Goal: Task Accomplishment & Management: Use online tool/utility

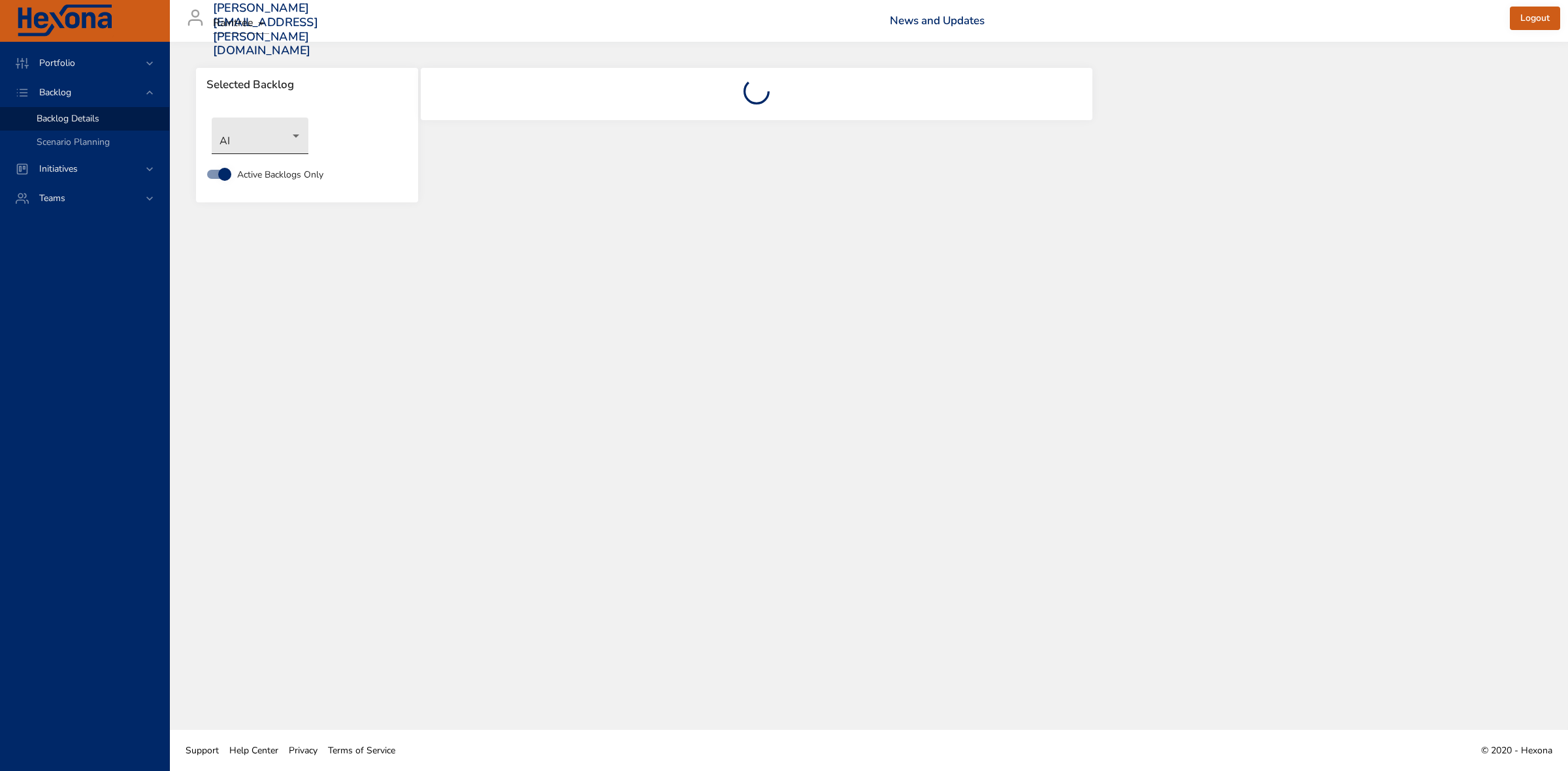
click at [295, 139] on body "Portfolio Backlog Backlog Details Scenario Planning Initiatives Teams [PERSON_N…" at bounding box center [784, 385] width 1568 height 771
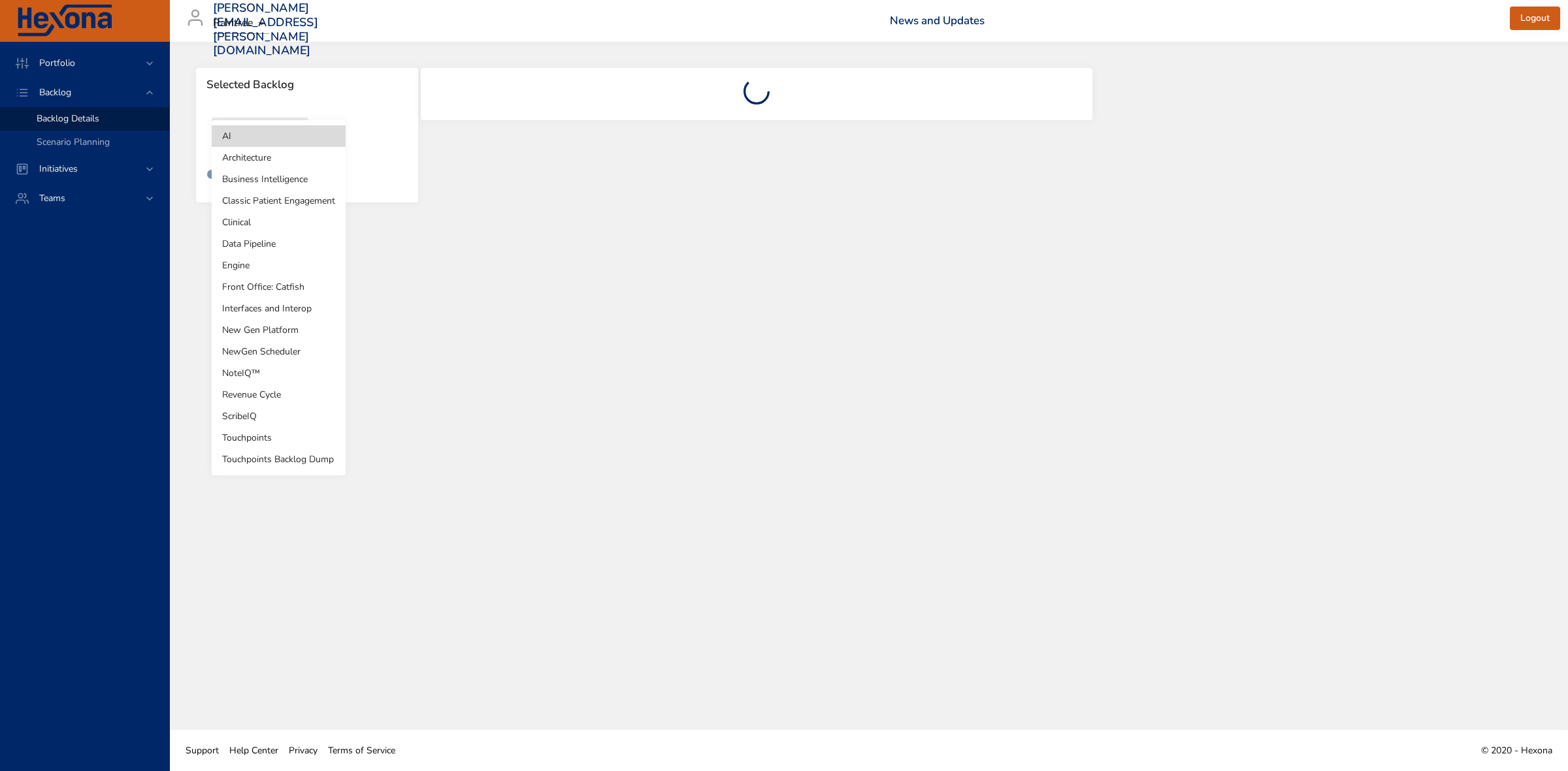
click at [254, 393] on li "Revenue Cycle" at bounding box center [279, 394] width 134 height 21
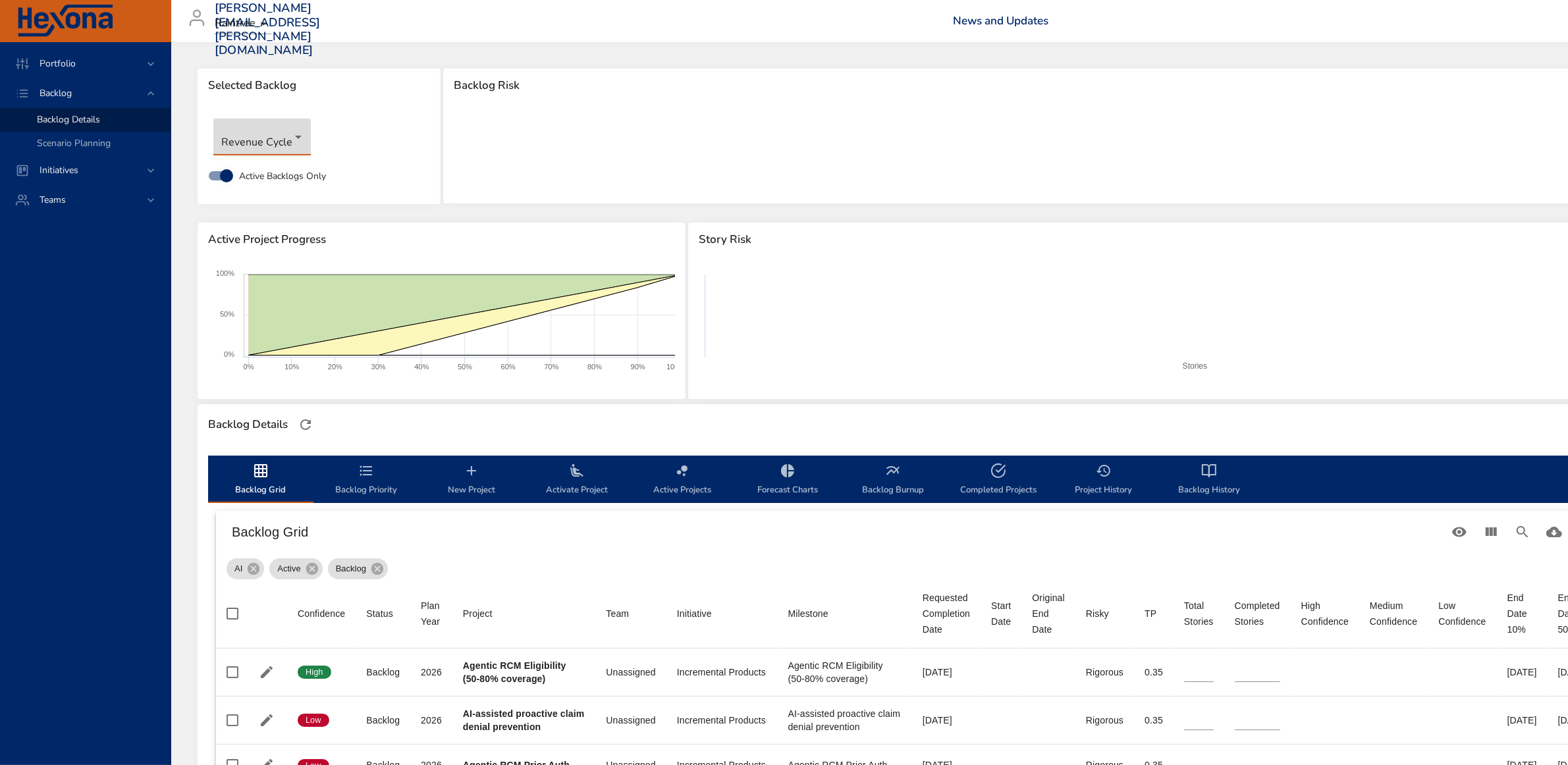
type input "*"
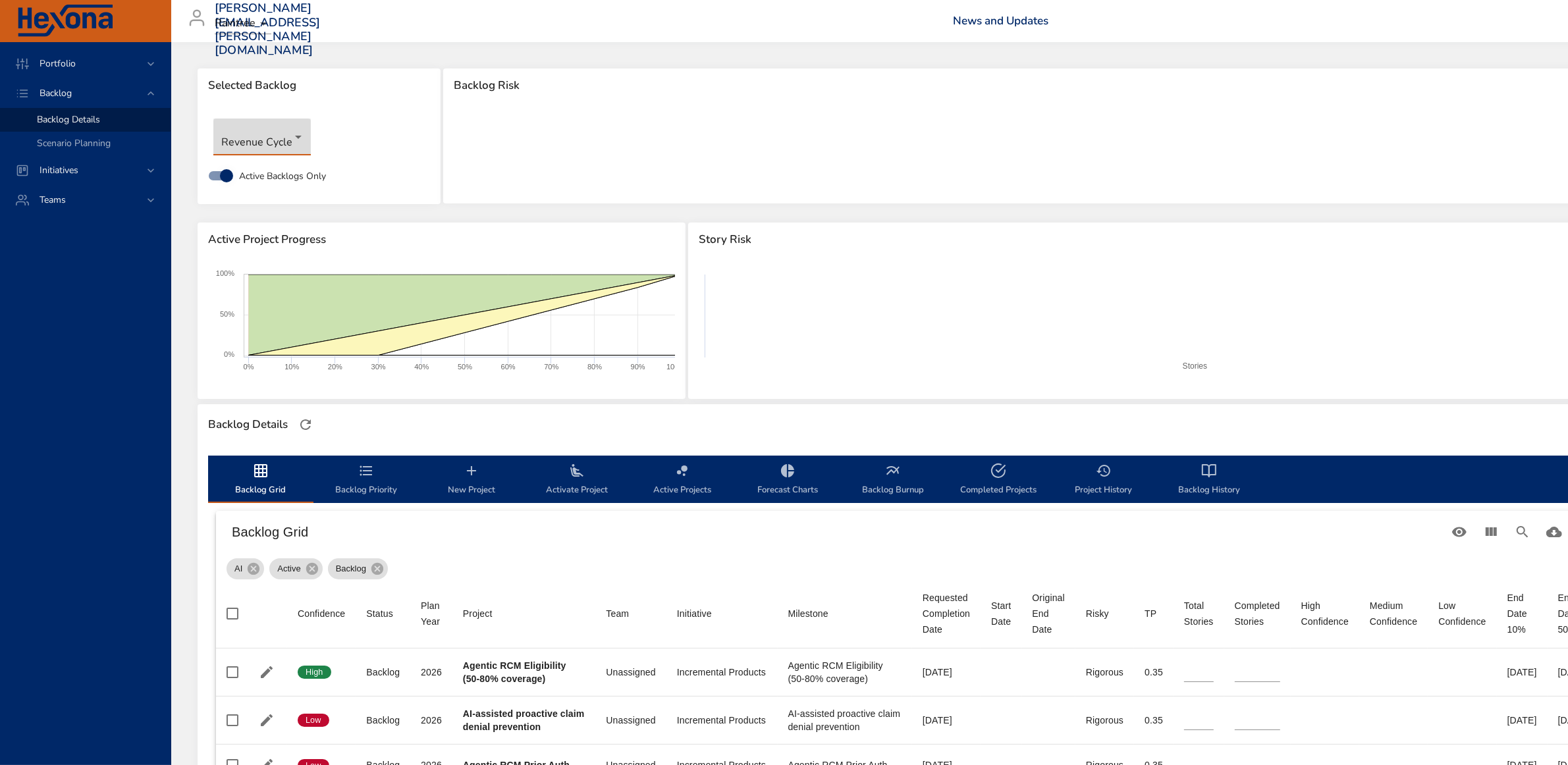
type input "*"
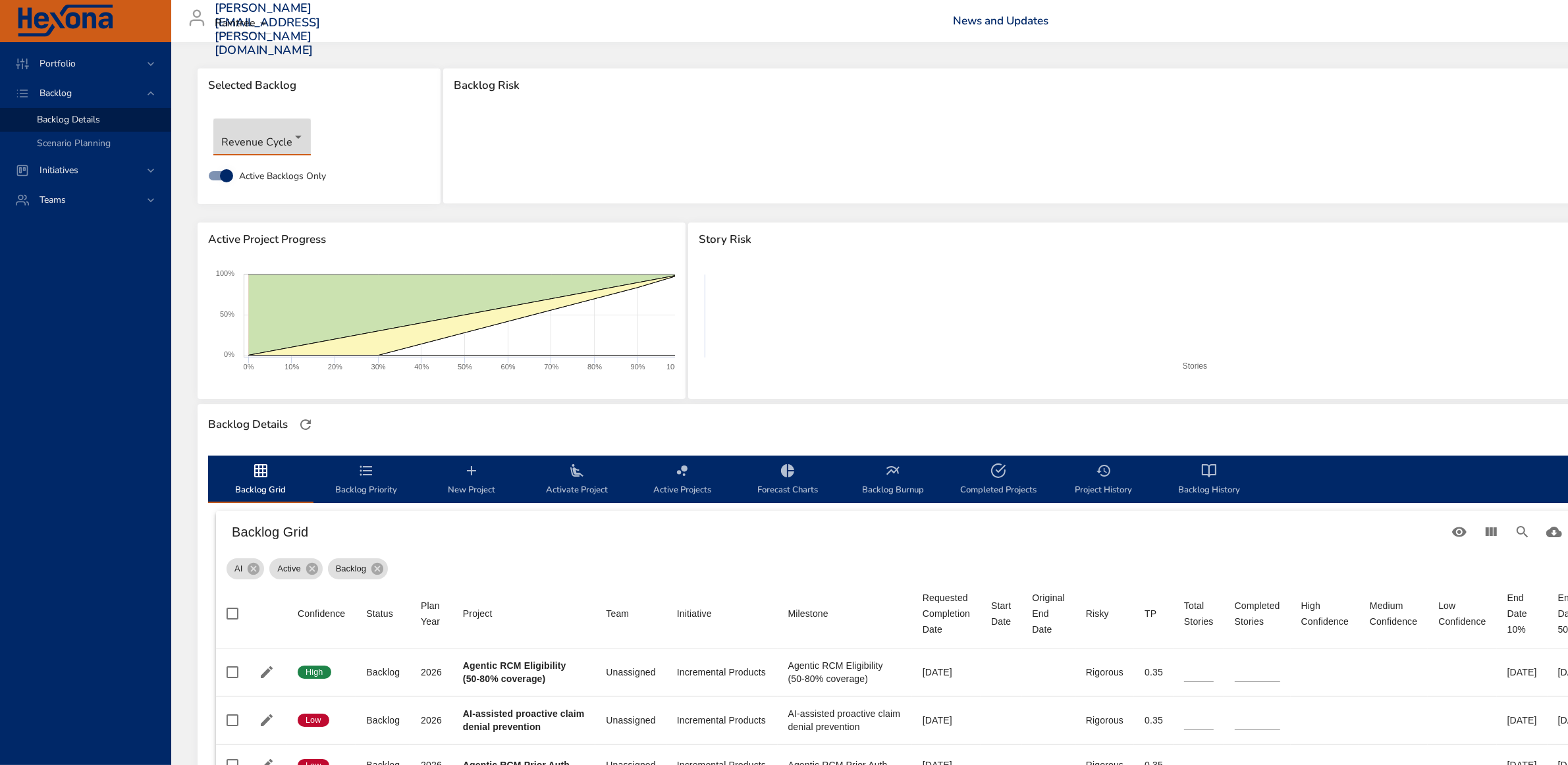
type input "*"
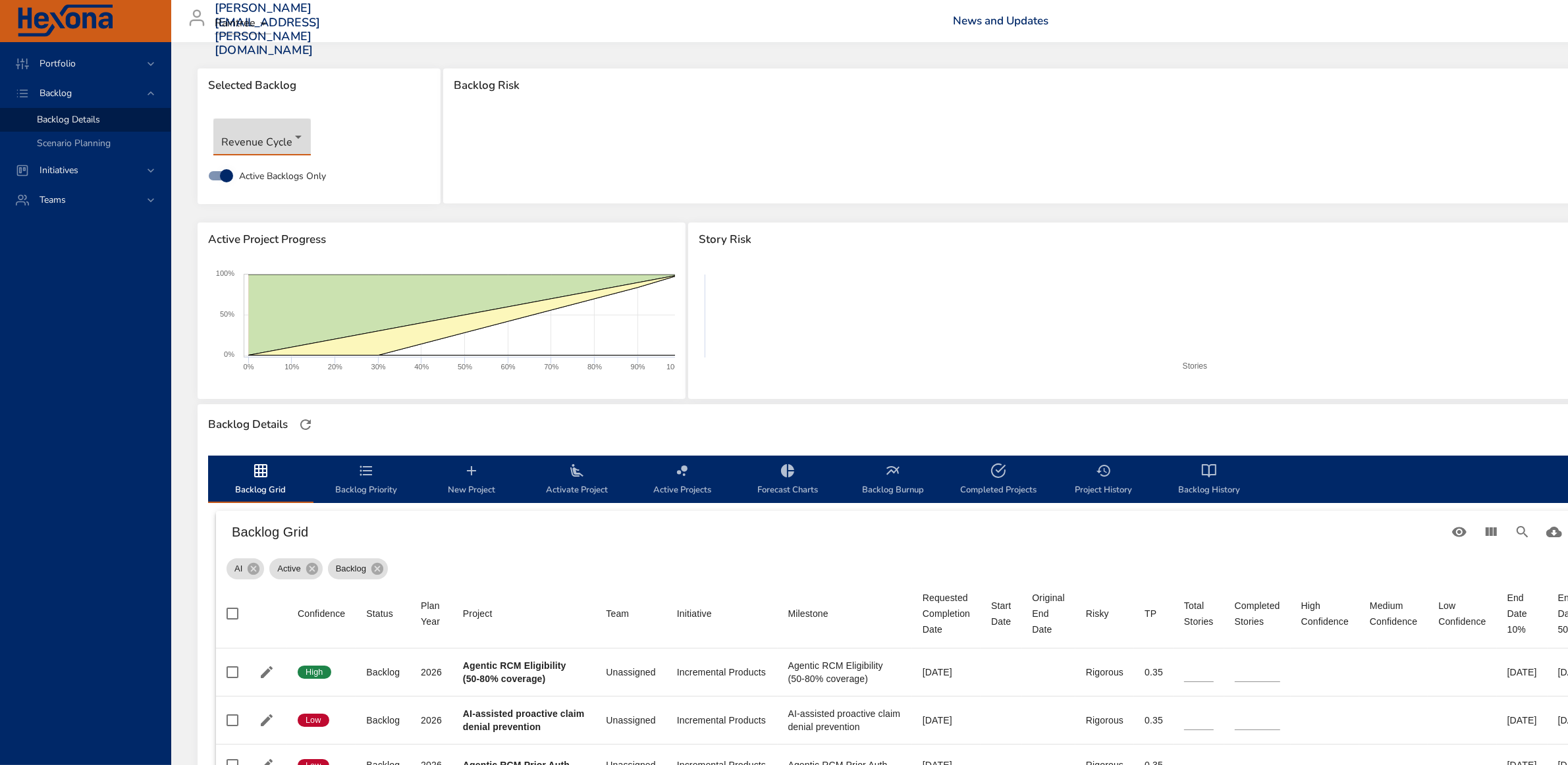
type input "*"
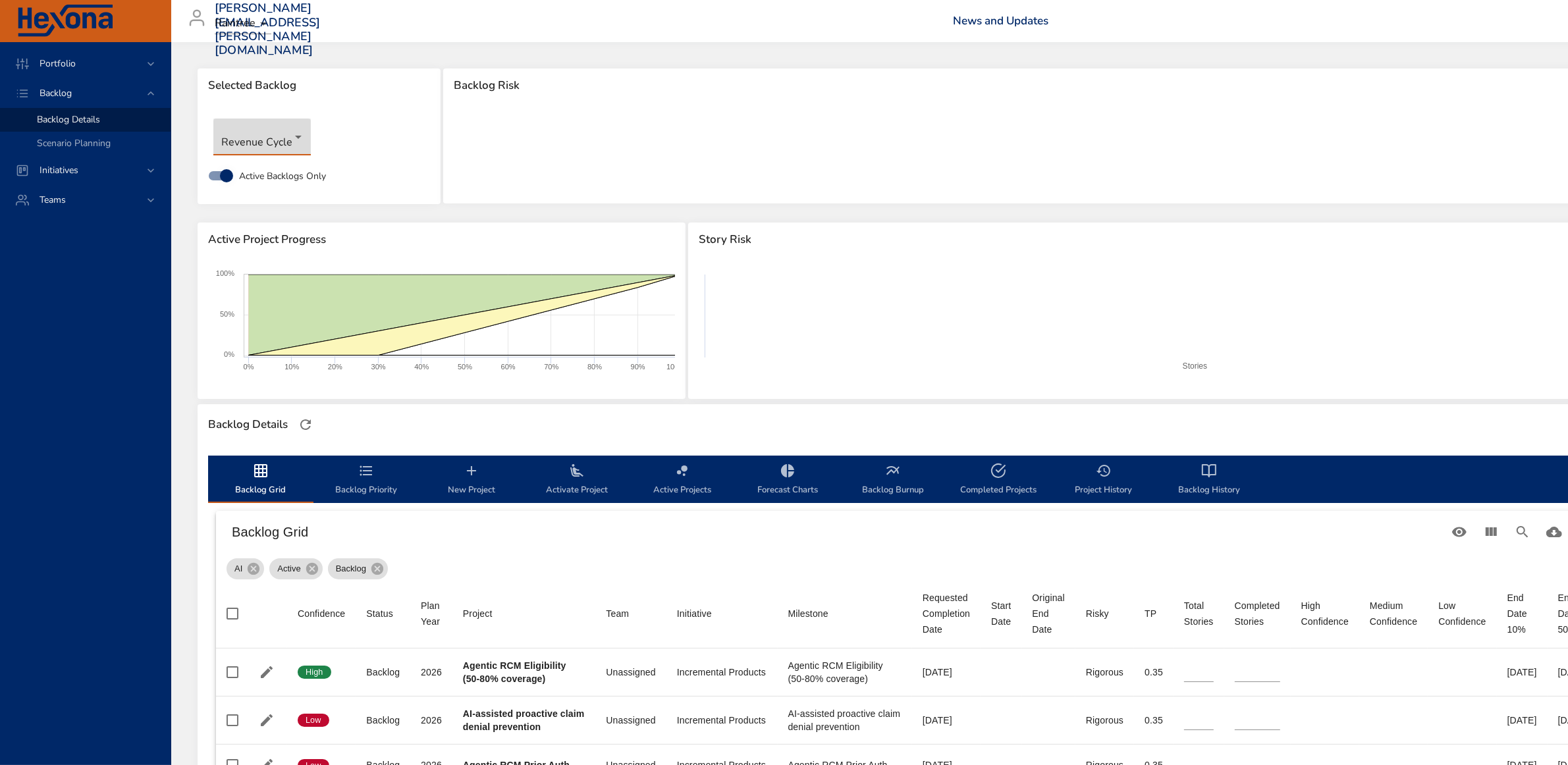
type input "*"
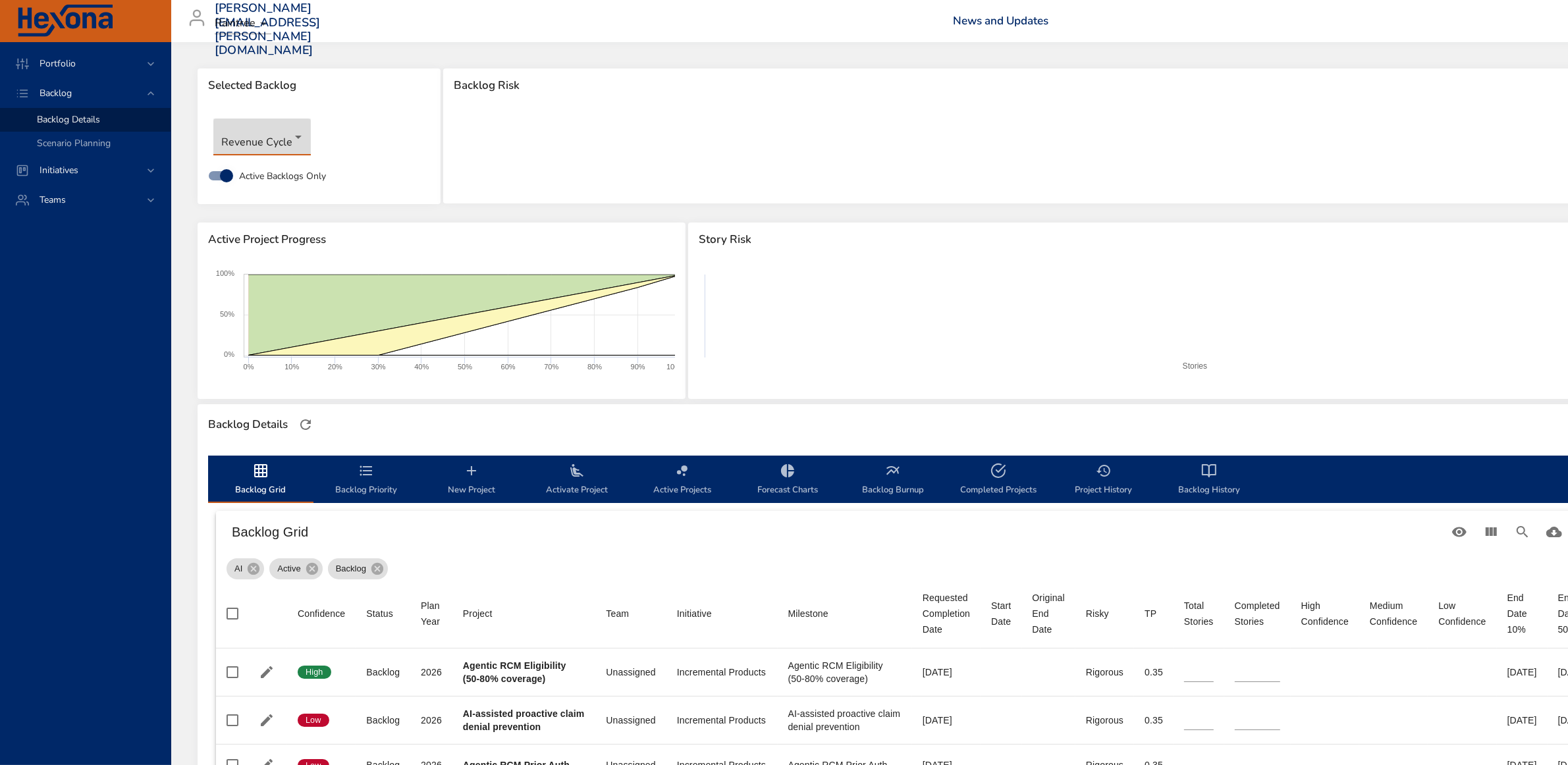
type input "*"
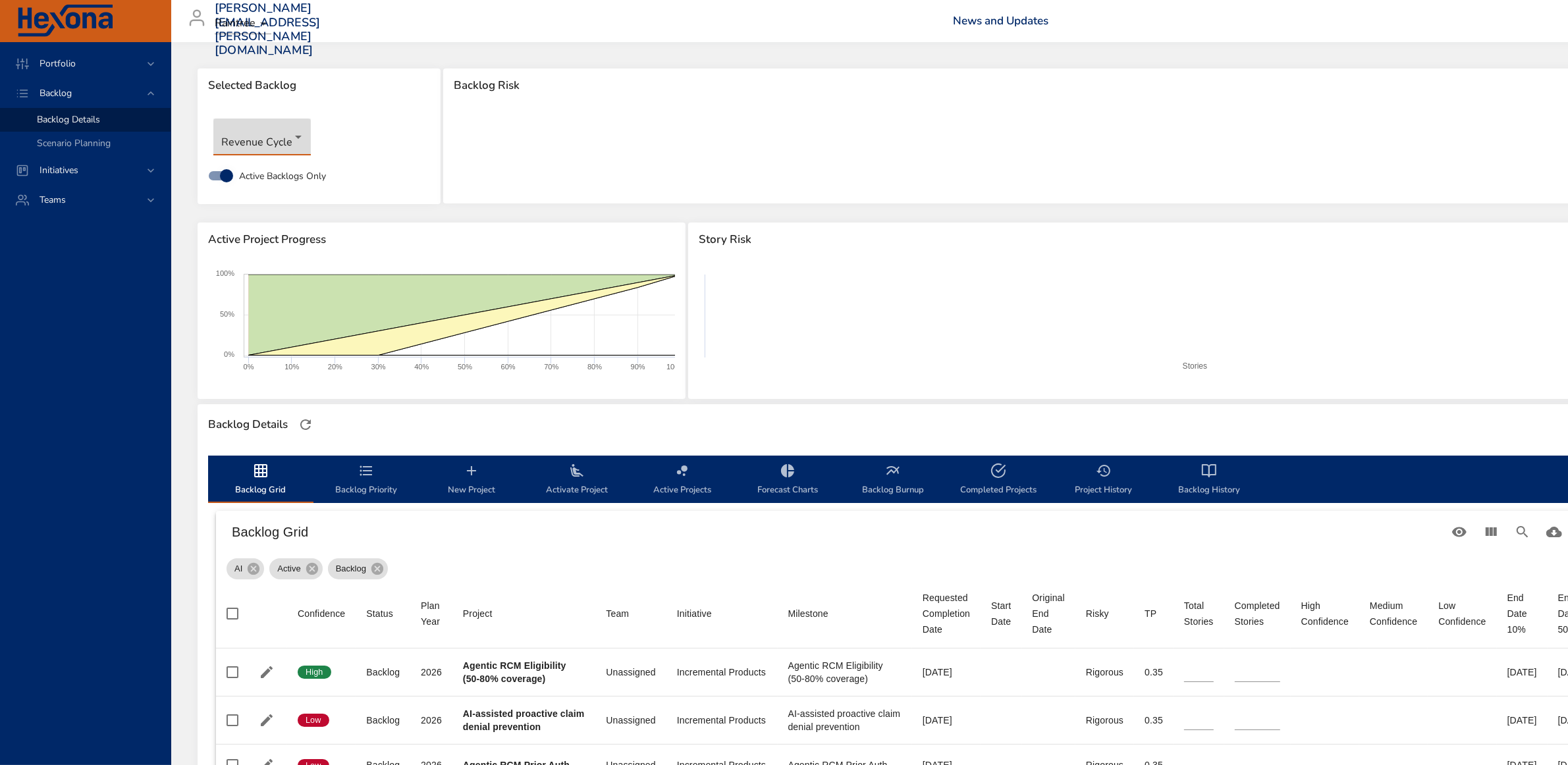
type input "*"
type input "**"
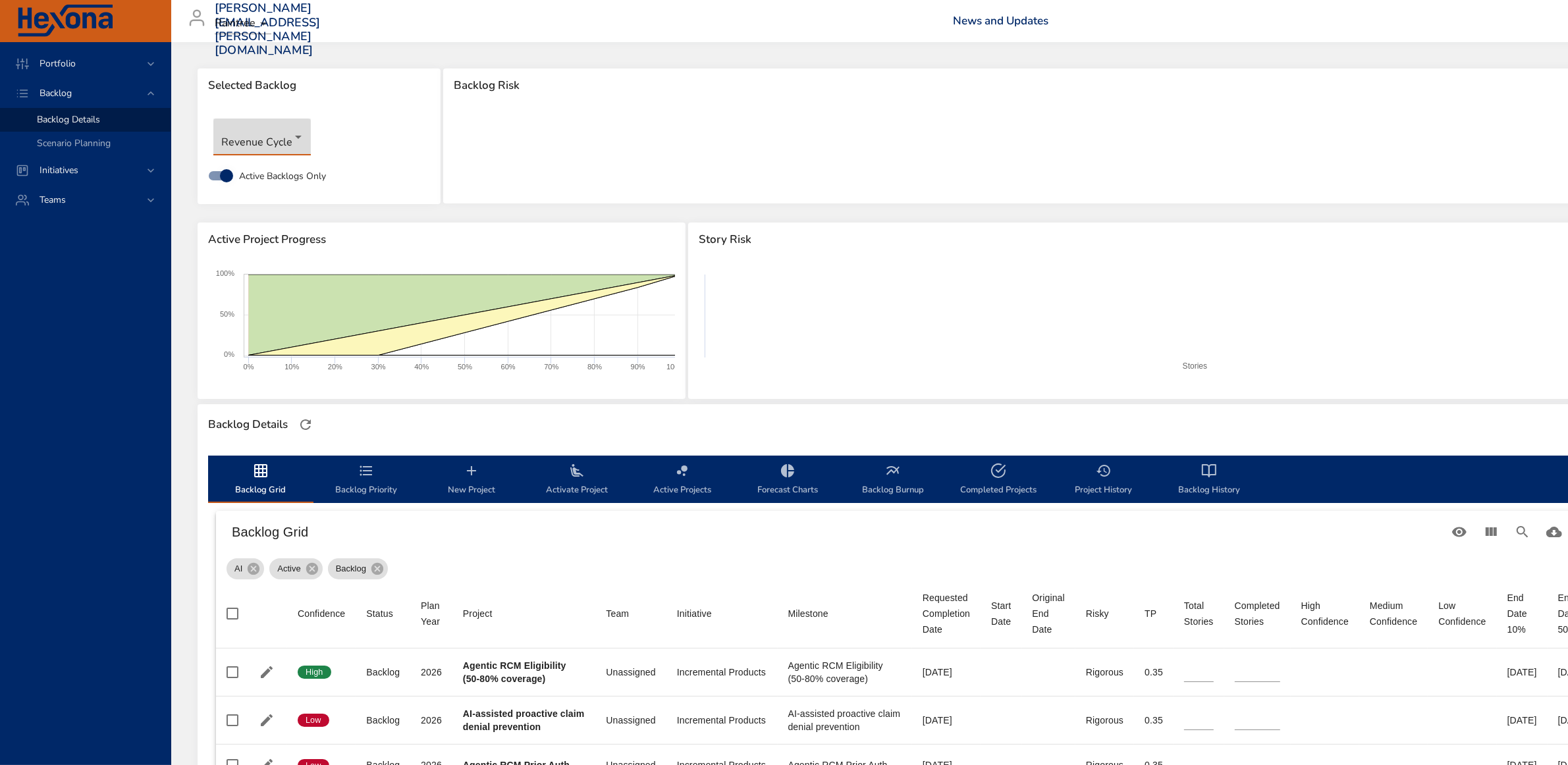
type input "*"
type input "**"
type input "*"
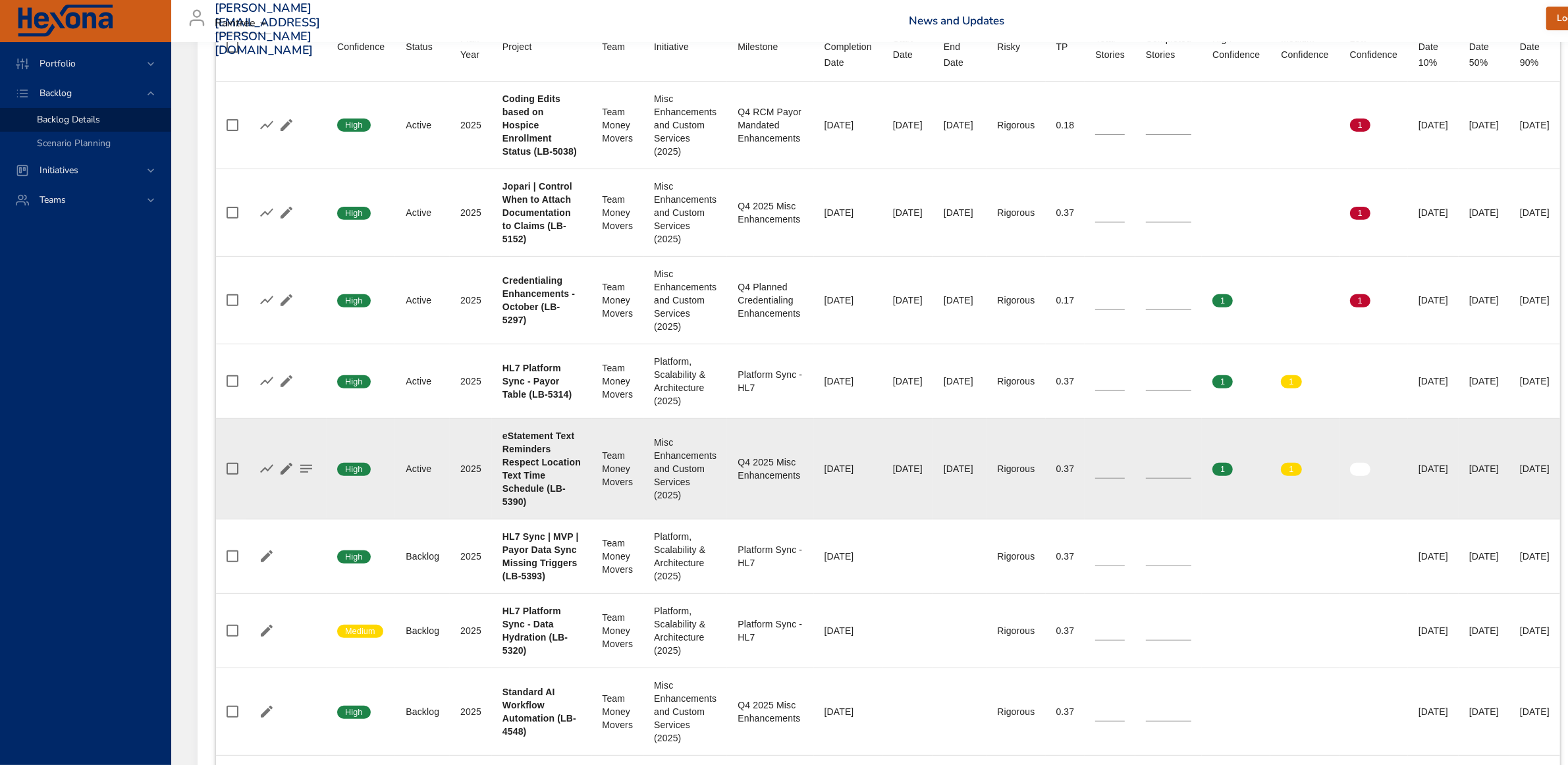
scroll to position [576, 0]
